Goal: Task Accomplishment & Management: Complete application form

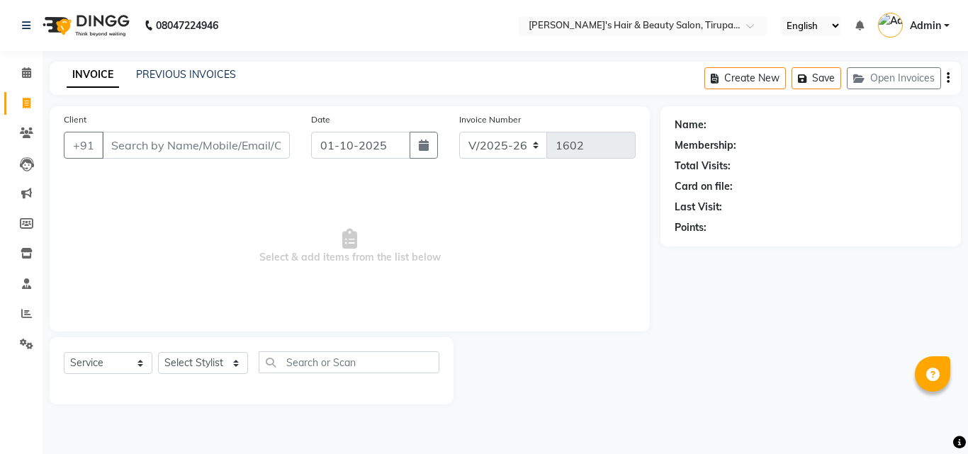
select select "5401"
select select "service"
click at [128, 145] on input "Client" at bounding box center [196, 145] width 188 height 27
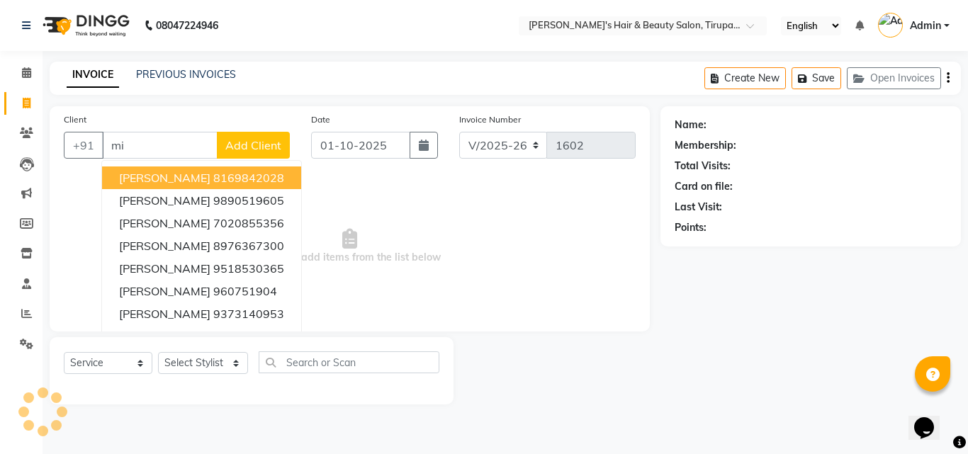
type input "m"
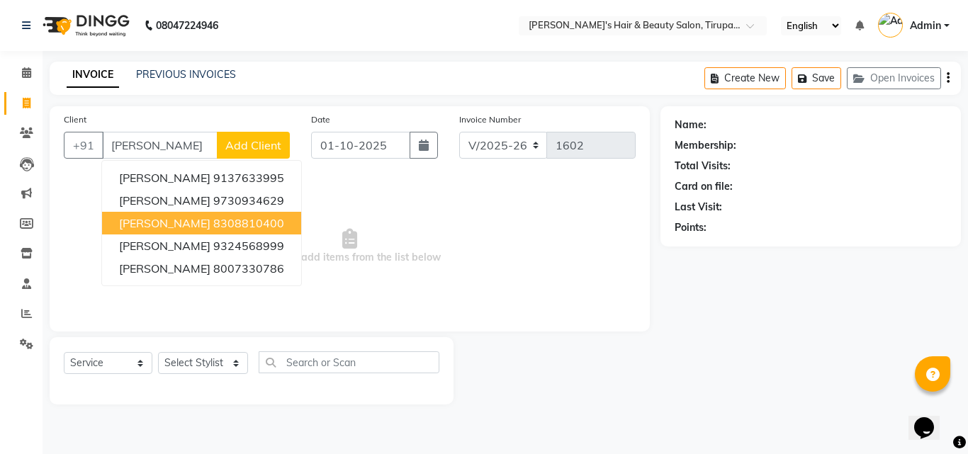
click at [213, 218] on ngb-highlight "8308810400" at bounding box center [248, 223] width 71 height 14
type input "8308810400"
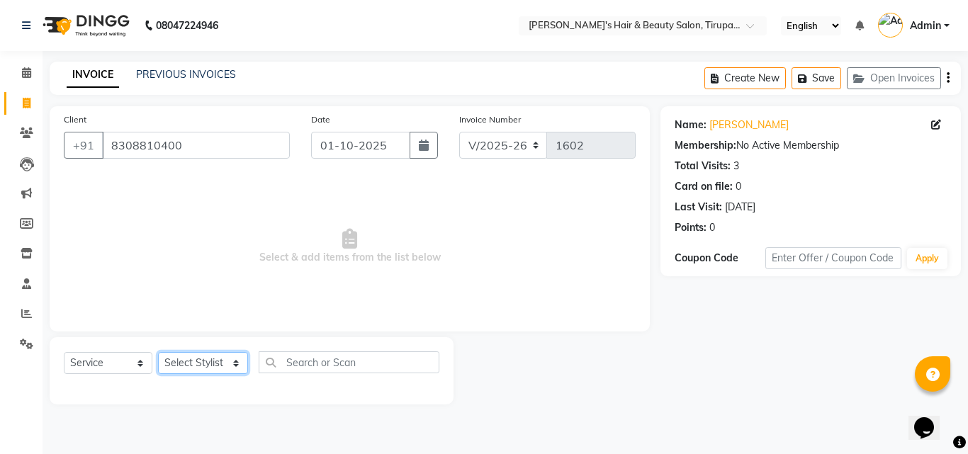
click at [235, 360] on select "Select Stylist Abida Khan Jitendra jadhav Kajal thakur Priyanaka satyadev Gupta…" at bounding box center [203, 363] width 90 height 22
select select "67903"
click at [158, 352] on select "Select Stylist Abida Khan Jitendra jadhav Kajal thakur Priyanaka satyadev Gupta…" at bounding box center [203, 363] width 90 height 22
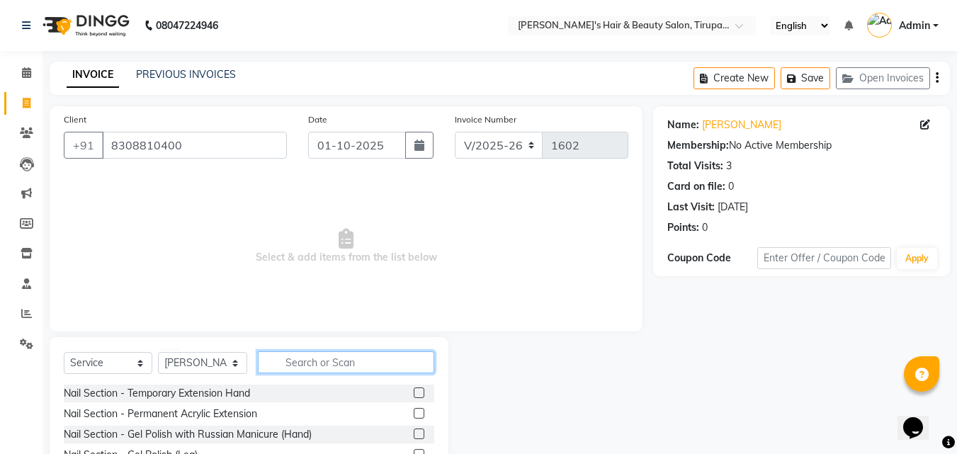
click at [315, 355] on input "text" at bounding box center [346, 363] width 176 height 22
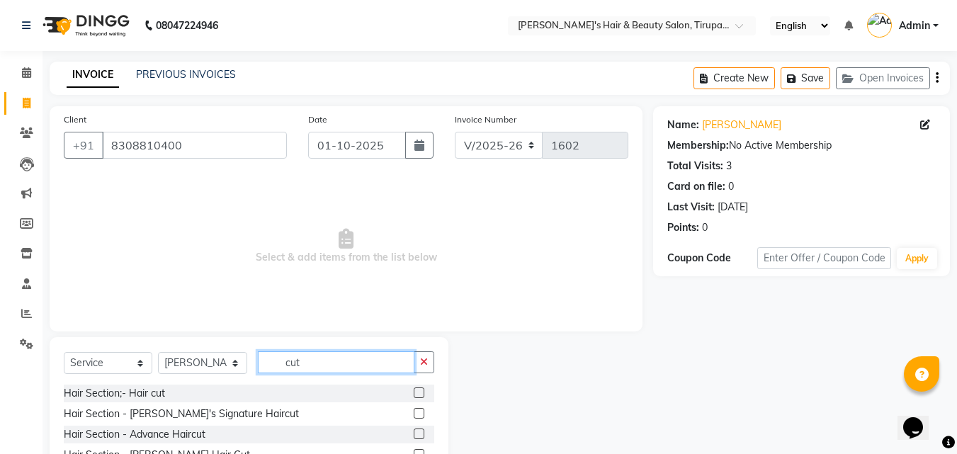
type input "cut"
click at [420, 395] on label at bounding box center [419, 393] width 11 height 11
click at [420, 395] on input "checkbox" at bounding box center [418, 393] width 9 height 9
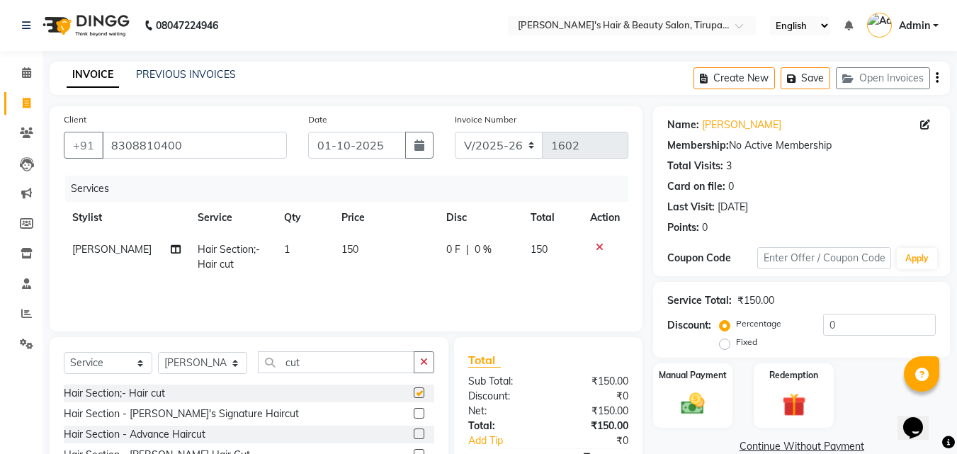
checkbox input "false"
click at [697, 404] on img at bounding box center [693, 404] width 40 height 28
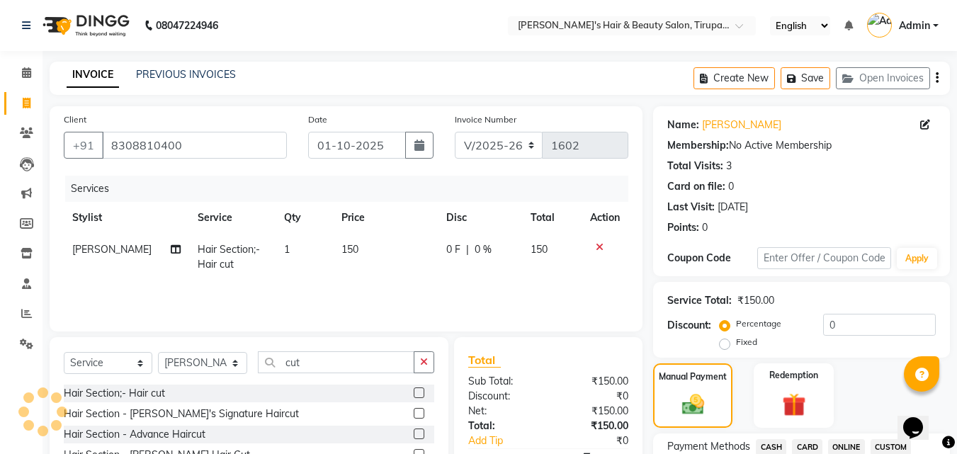
scroll to position [397, 0]
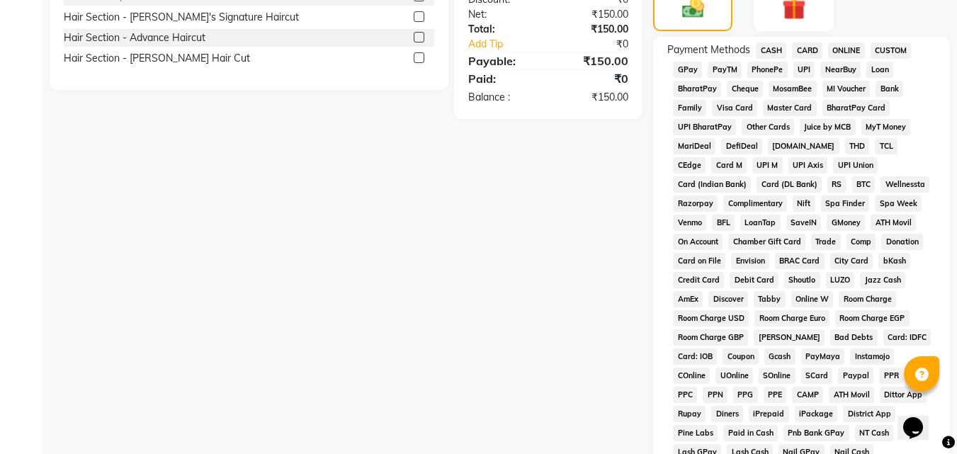
click at [686, 67] on span "GPay" at bounding box center [687, 70] width 29 height 16
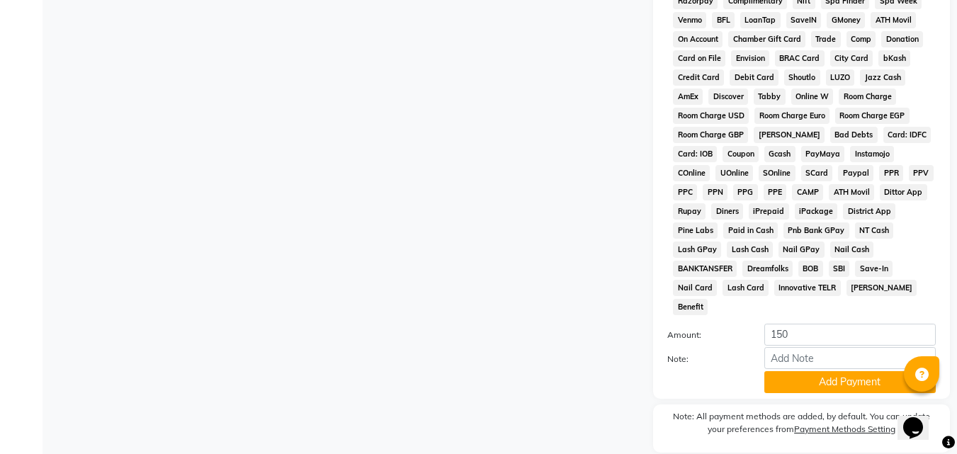
scroll to position [629, 0]
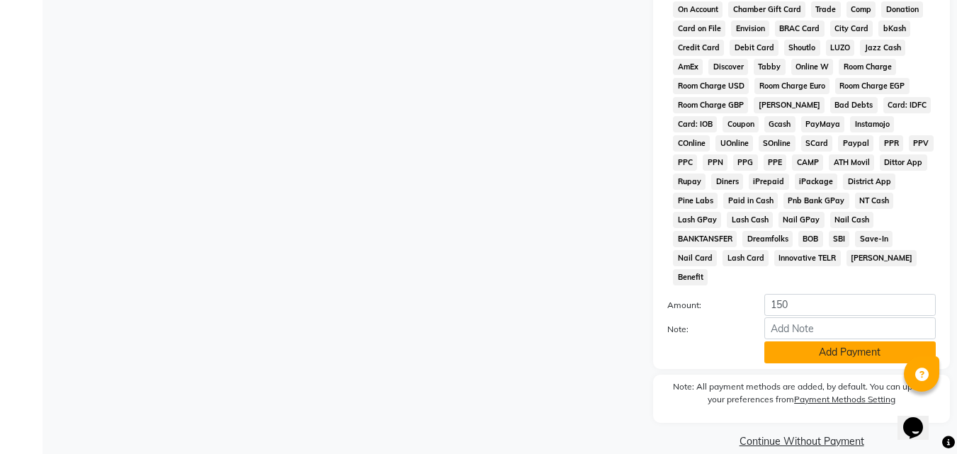
click at [850, 342] on button "Add Payment" at bounding box center [851, 353] width 172 height 22
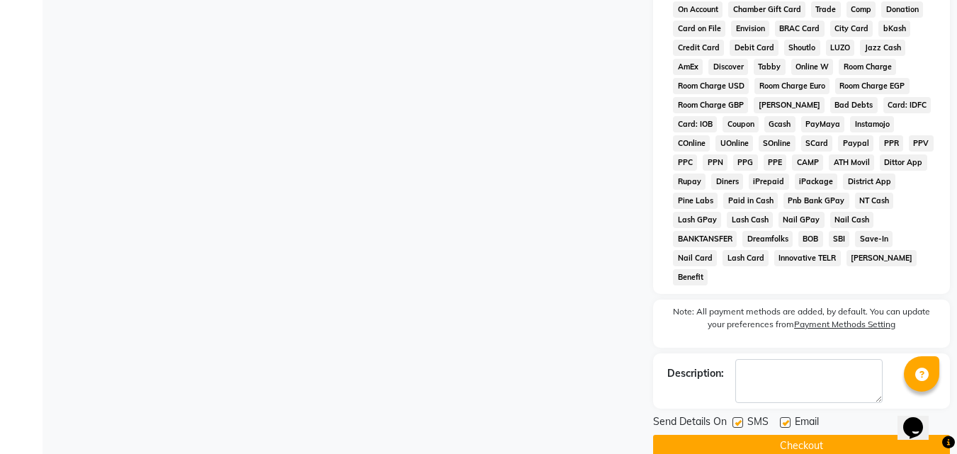
click at [815, 435] on button "Checkout" at bounding box center [801, 446] width 297 height 22
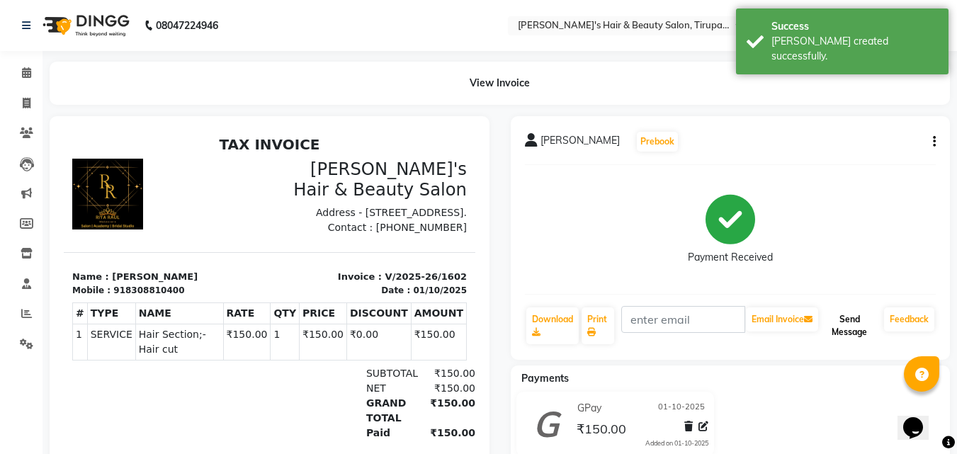
click at [845, 322] on button "Send Message" at bounding box center [849, 326] width 57 height 37
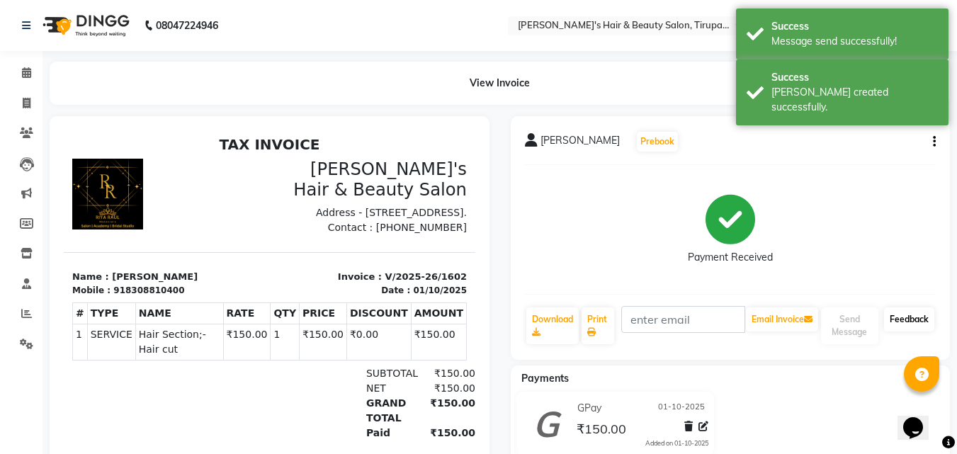
click at [914, 317] on link "Feedback" at bounding box center [909, 320] width 50 height 24
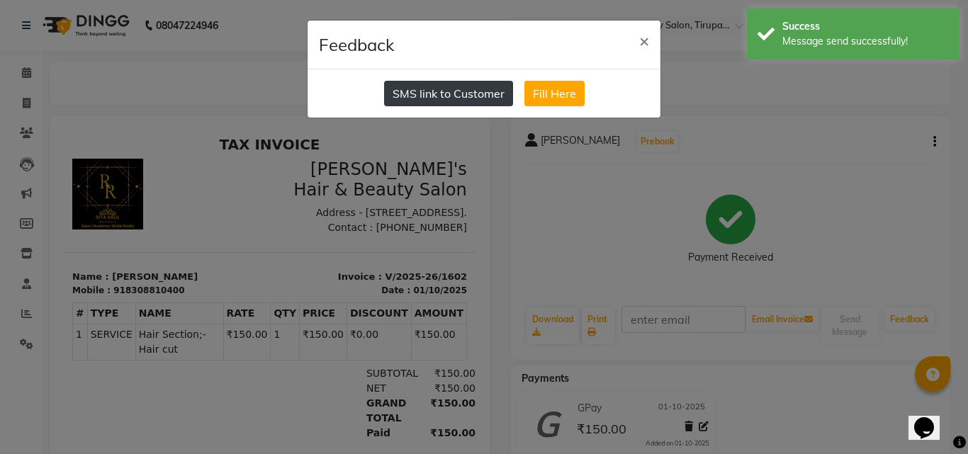
click at [418, 91] on button "SMS link to Customer" at bounding box center [448, 94] width 129 height 26
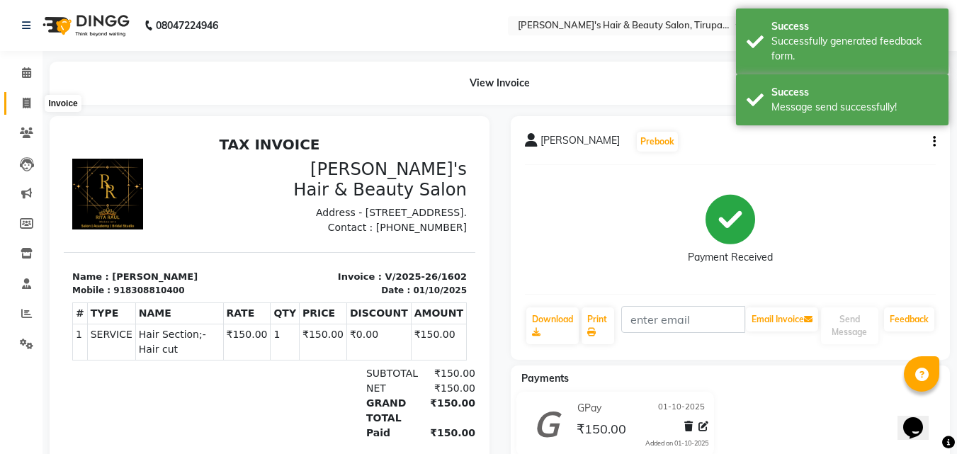
click at [29, 103] on icon at bounding box center [27, 103] width 8 height 11
select select "5401"
select select "service"
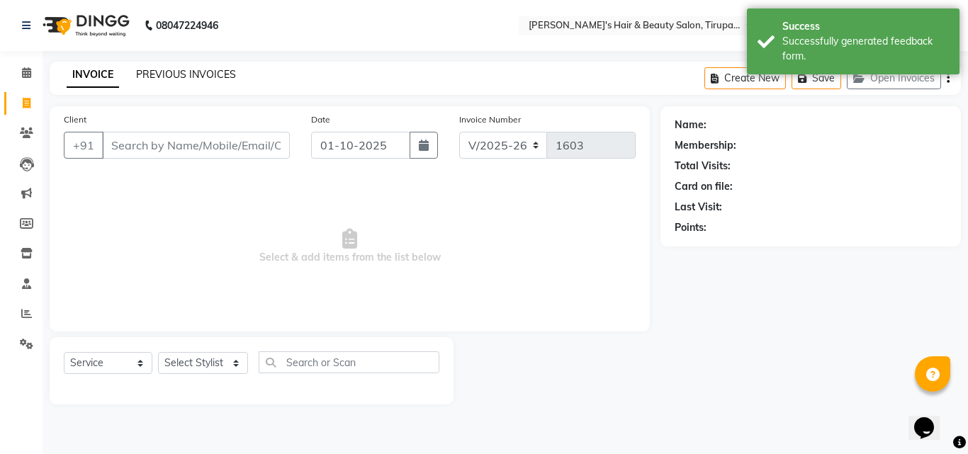
click at [158, 72] on link "PREVIOUS INVOICES" at bounding box center [186, 74] width 100 height 13
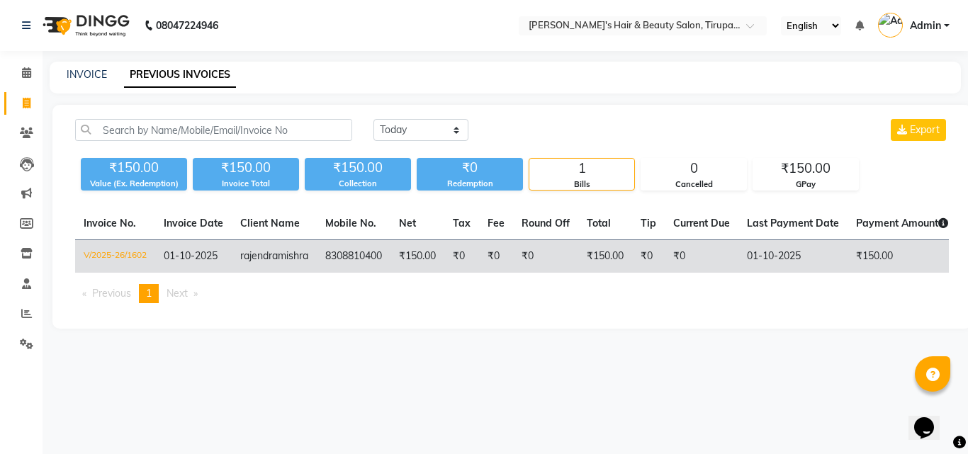
click at [785, 274] on td "01-10-2025" at bounding box center [792, 256] width 109 height 33
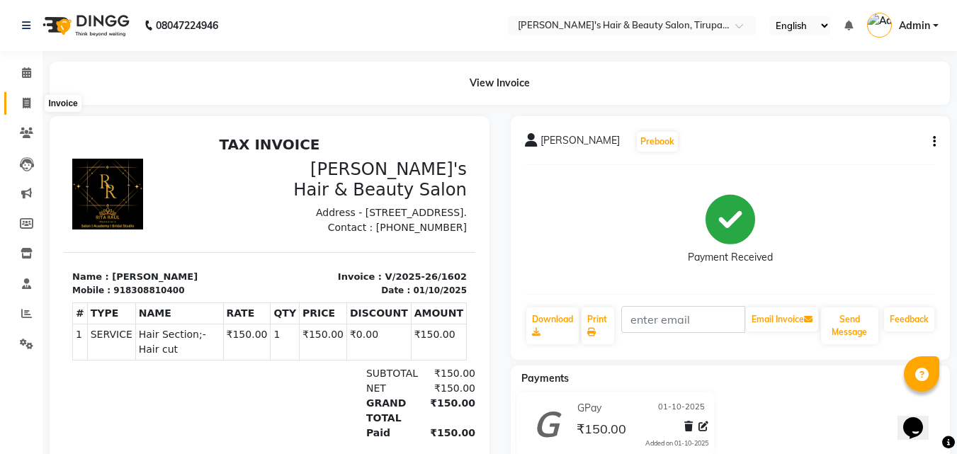
click at [23, 98] on icon at bounding box center [27, 103] width 8 height 11
select select "5401"
select select "service"
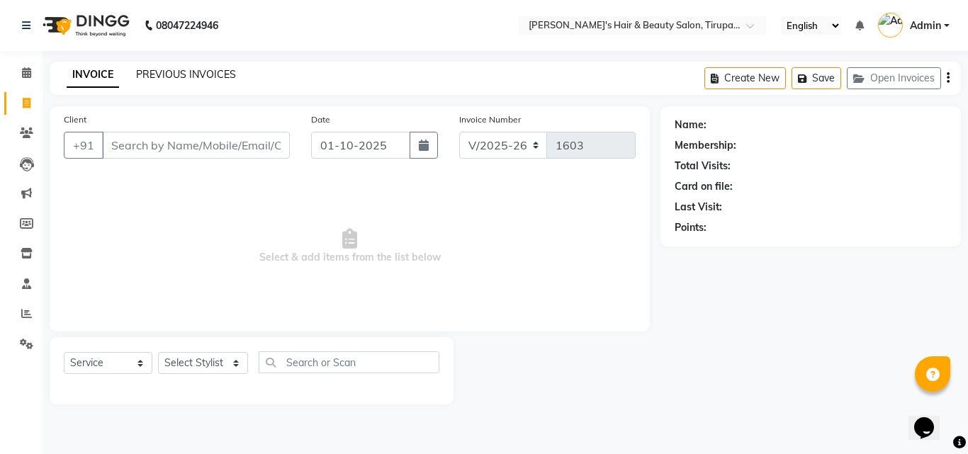
click at [186, 75] on link "PREVIOUS INVOICES" at bounding box center [186, 74] width 100 height 13
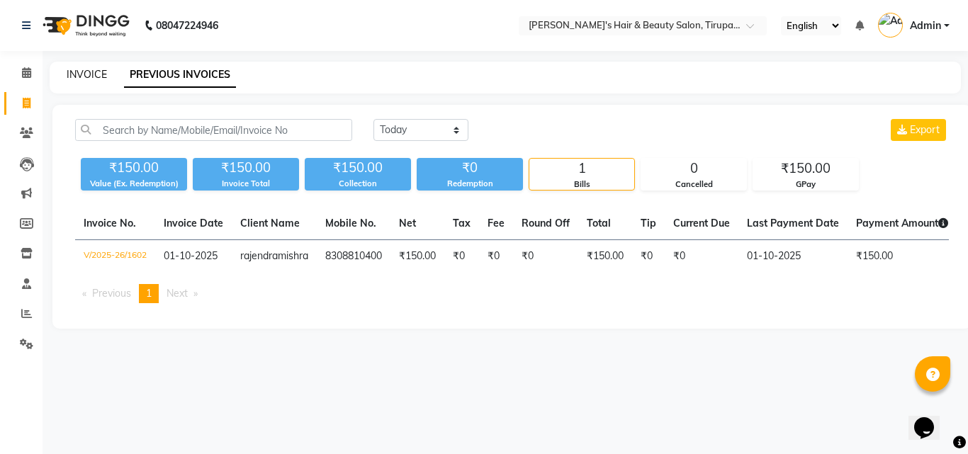
click at [78, 73] on link "INVOICE" at bounding box center [87, 74] width 40 height 13
select select "service"
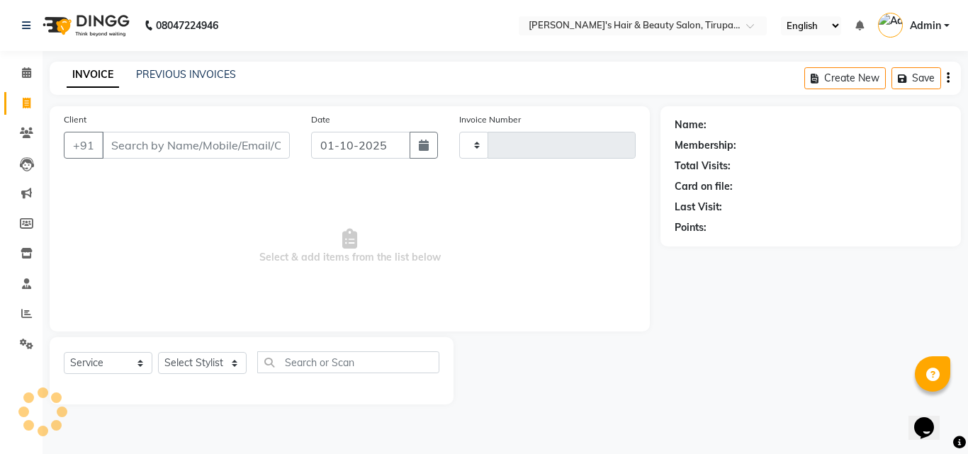
type input "1603"
select select "5401"
